Goal: Task Accomplishment & Management: Use online tool/utility

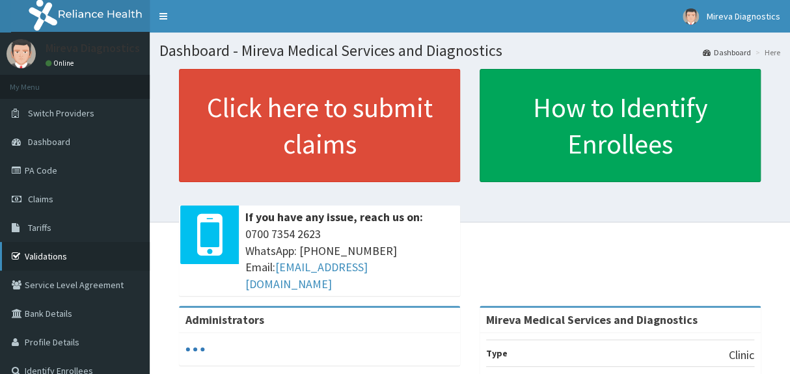
click at [60, 253] on link "Validations" at bounding box center [75, 256] width 150 height 29
click at [40, 255] on link "Validations" at bounding box center [75, 256] width 150 height 29
click at [52, 169] on link "PA Code" at bounding box center [75, 170] width 150 height 29
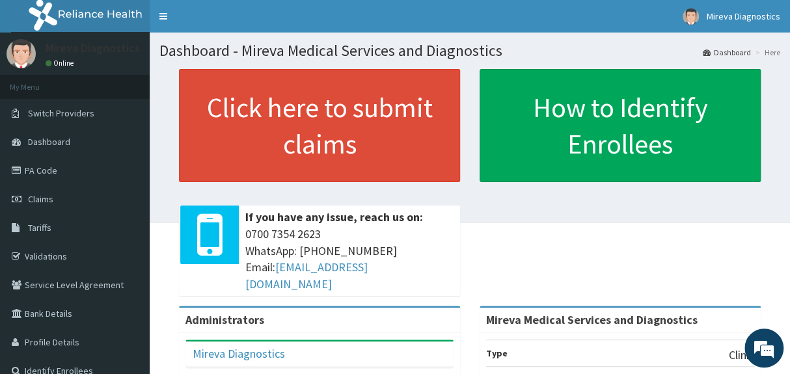
click at [488, 254] on div "Click here to submit claims If you have any issue, reach us on: 0700 7354 2623 …" at bounding box center [469, 187] width 621 height 236
click at [56, 169] on link "PA Code" at bounding box center [75, 170] width 150 height 29
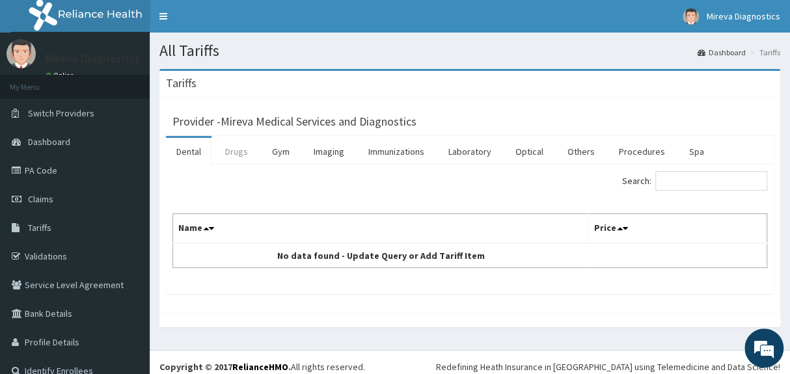
click at [243, 150] on link "Drugs" at bounding box center [237, 151] width 44 height 27
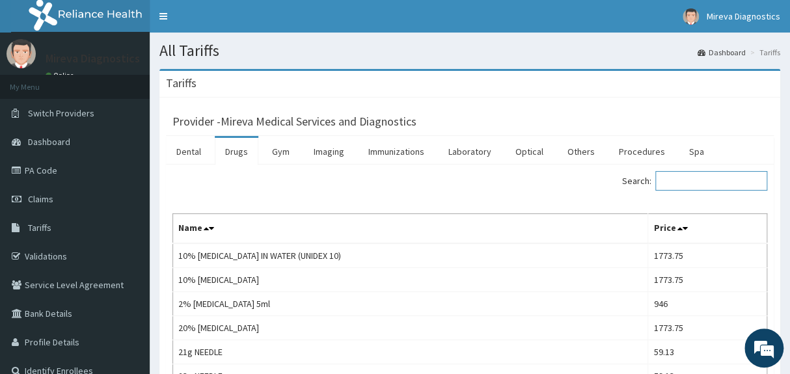
click at [695, 180] on input "Search:" at bounding box center [712, 181] width 112 height 20
paste input "Contiflo"
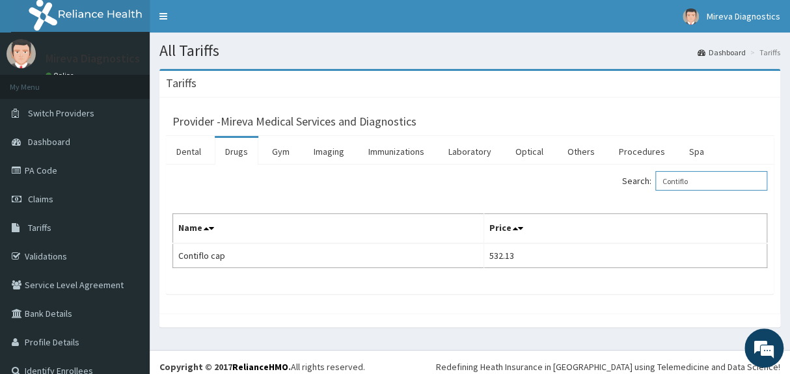
type input "Contiflo"
